Goal: Task Accomplishment & Management: Use online tool/utility

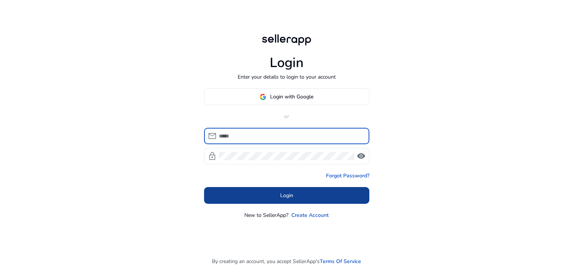
type input "**********"
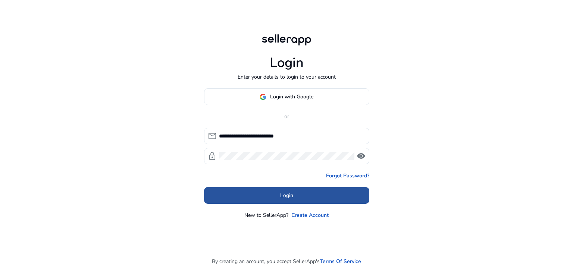
click at [291, 199] on span "Login" at bounding box center [286, 196] width 13 height 8
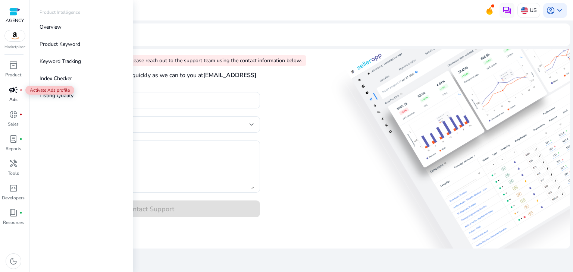
click at [14, 90] on span "campaign" at bounding box center [13, 89] width 9 height 9
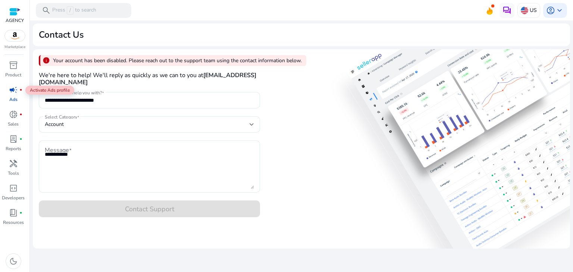
click at [14, 90] on span "campaign" at bounding box center [13, 89] width 9 height 9
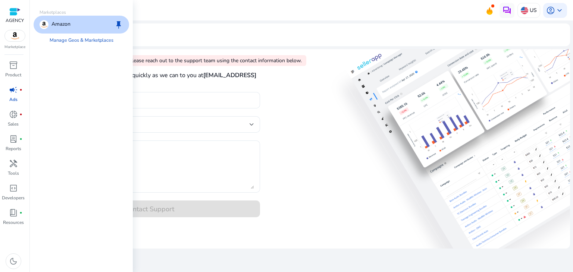
click at [15, 37] on img at bounding box center [15, 35] width 20 height 11
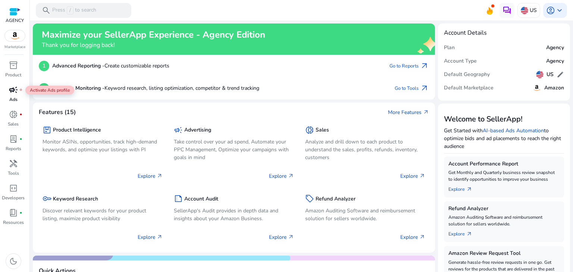
click at [15, 92] on span "campaign" at bounding box center [13, 89] width 9 height 9
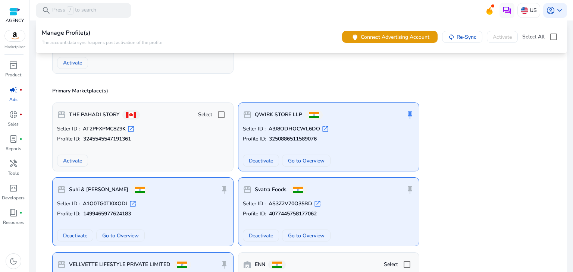
scroll to position [127, 0]
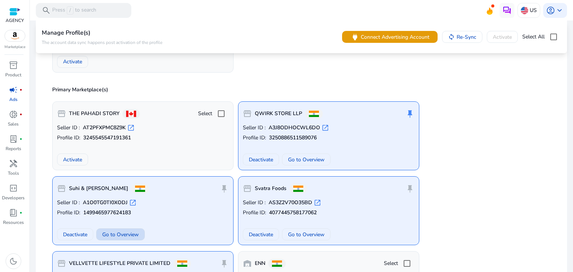
click at [119, 232] on span "Go to Overview" at bounding box center [120, 235] width 37 height 8
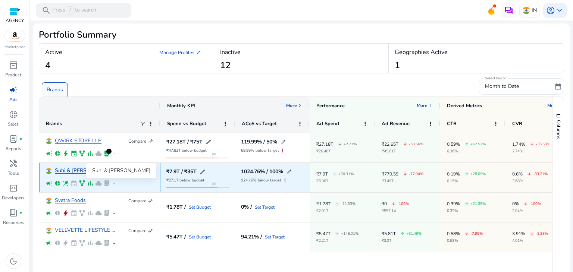
click at [75, 171] on link "Suhi & [PERSON_NAME]" at bounding box center [84, 171] width 59 height 6
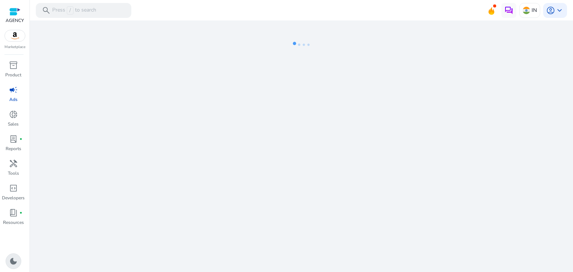
click at [16, 257] on span "dark_mode" at bounding box center [13, 261] width 9 height 9
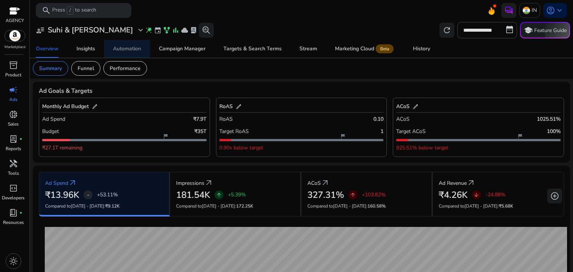
click at [133, 50] on div "Automation" at bounding box center [127, 48] width 28 height 5
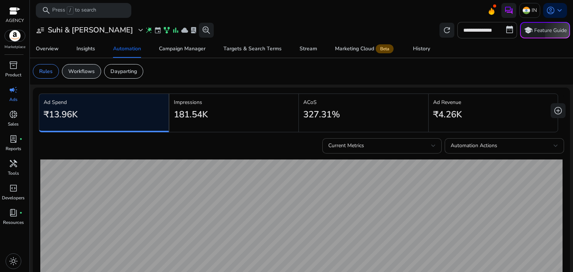
click at [94, 68] on p "Workflows" at bounding box center [81, 72] width 26 height 8
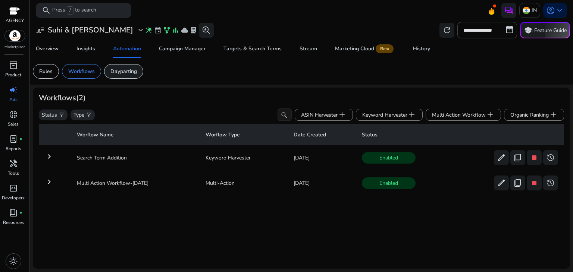
click at [129, 68] on p "Dayparting" at bounding box center [123, 72] width 26 height 8
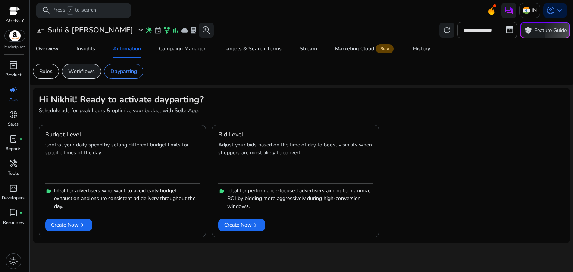
click at [88, 70] on p "Workflows" at bounding box center [81, 72] width 26 height 8
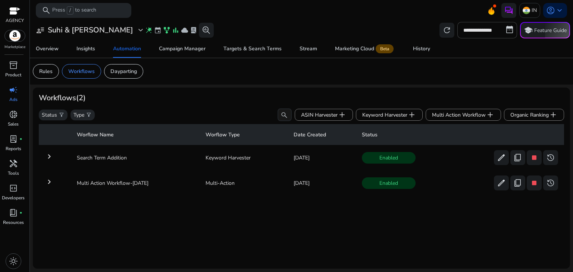
click at [50, 182] on mat-icon "keyboard_arrow_right" at bounding box center [49, 182] width 9 height 9
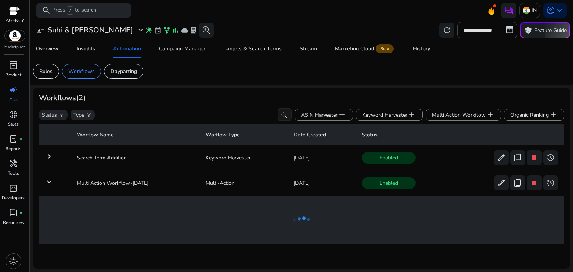
click at [51, 159] on mat-icon "keyboard_arrow_right" at bounding box center [49, 156] width 9 height 9
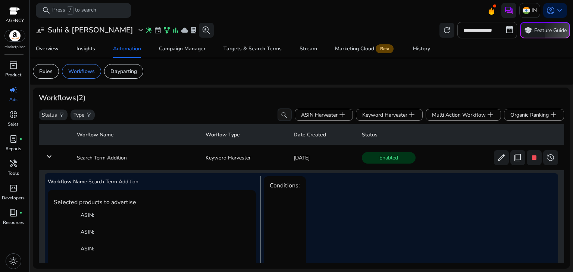
click at [51, 157] on mat-icon "keyboard_arrow_down" at bounding box center [49, 156] width 9 height 9
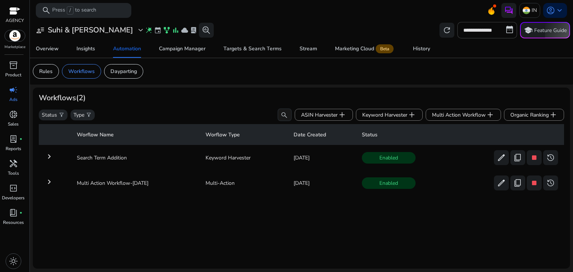
click at [50, 183] on mat-icon "keyboard_arrow_right" at bounding box center [49, 182] width 9 height 9
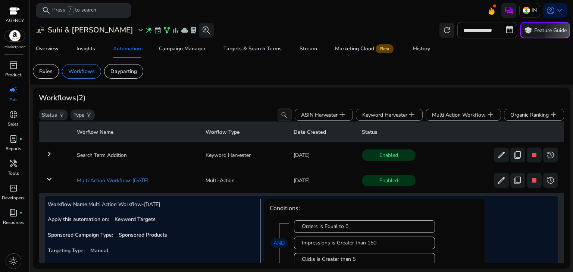
scroll to position [1, 0]
click at [53, 180] on mat-icon "keyboard_arrow_down" at bounding box center [49, 180] width 9 height 9
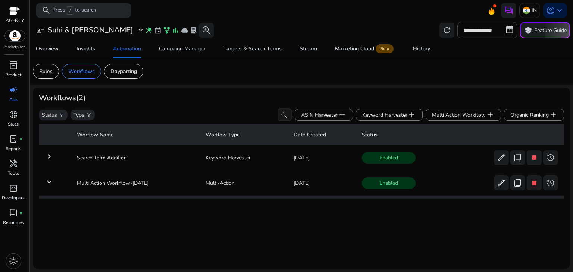
scroll to position [0, 0]
